Goal: Task Accomplishment & Management: Manage account settings

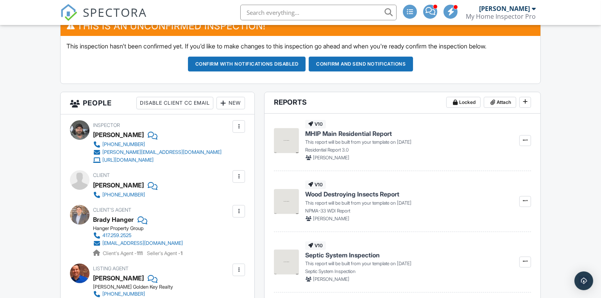
click at [237, 176] on div at bounding box center [239, 177] width 8 height 8
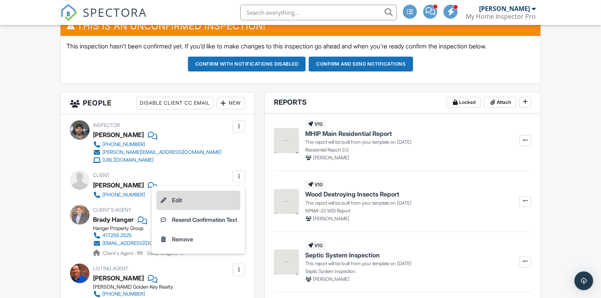
click at [191, 201] on li "Edit" at bounding box center [198, 201] width 84 height 20
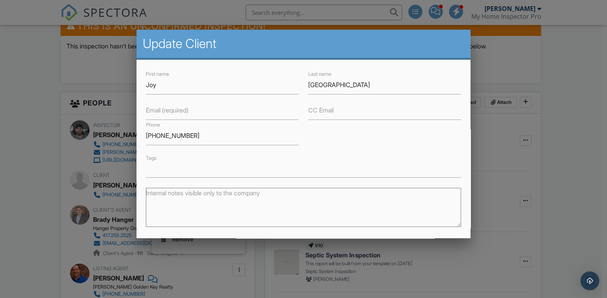
click at [157, 111] on label "Email (required)" at bounding box center [167, 110] width 43 height 9
click at [157, 111] on input "Email (required)" at bounding box center [222, 110] width 153 height 19
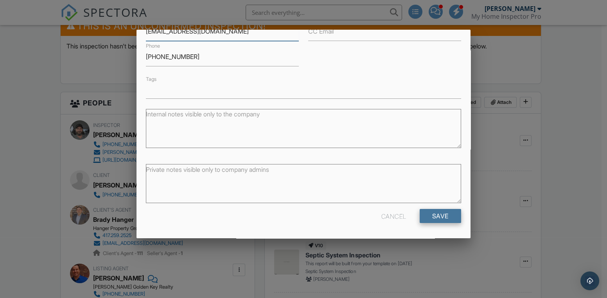
type input "[EMAIL_ADDRESS][DOMAIN_NAME]"
click at [437, 219] on input "Save" at bounding box center [440, 216] width 41 height 14
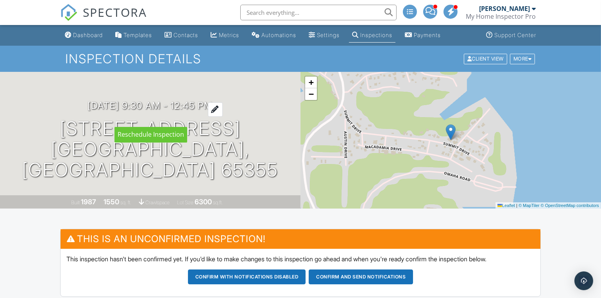
click at [153, 111] on h3 "[DATE] 9:30 am - 12:45 pm" at bounding box center [150, 105] width 125 height 11
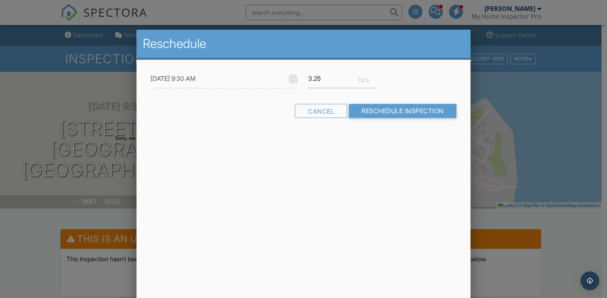
click at [565, 227] on div at bounding box center [303, 147] width 607 height 373
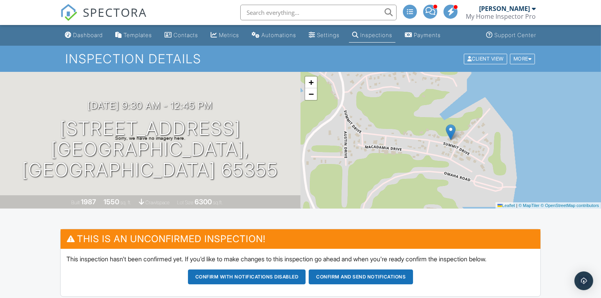
scroll to position [106, 0]
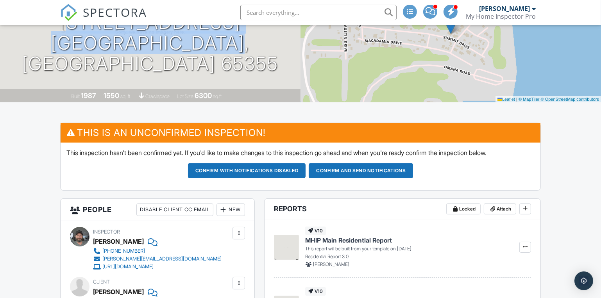
drag, startPoint x: 69, startPoint y: 32, endPoint x: 241, endPoint y: 69, distance: 176.0
click at [241, 69] on div "10/06/2025 9:30 am - 12:45 pm 12795 Summit Dr Warsaw, MO 65355 Built 1987 1550 …" at bounding box center [150, 34] width 301 height 137
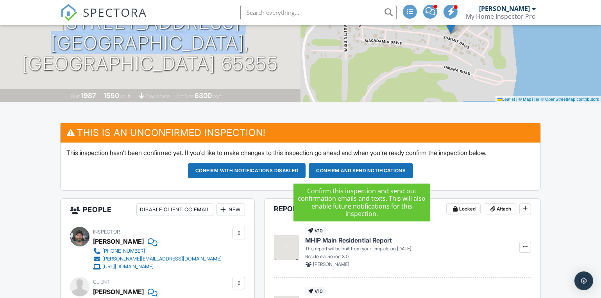
click at [347, 173] on button "Confirm and send notifications" at bounding box center [361, 170] width 104 height 15
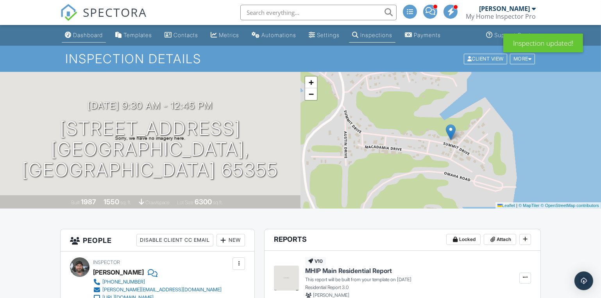
click at [92, 35] on div "Dashboard" at bounding box center [88, 35] width 30 height 7
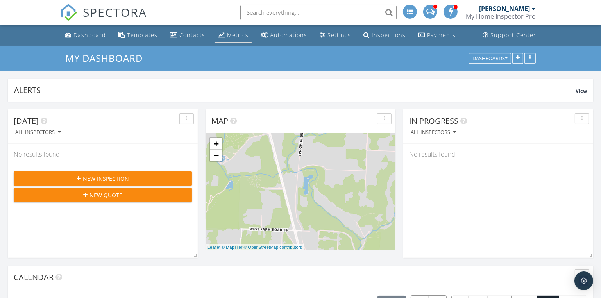
click at [229, 36] on div "Metrics" at bounding box center [238, 34] width 22 height 7
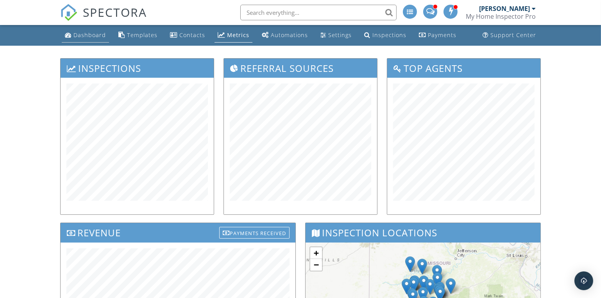
click at [90, 32] on div "Dashboard" at bounding box center [90, 34] width 32 height 7
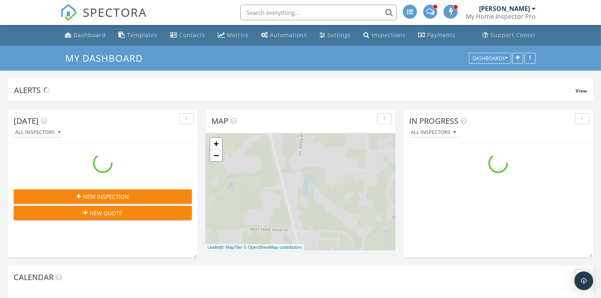
scroll to position [840, 613]
